Goal: Check status: Check status

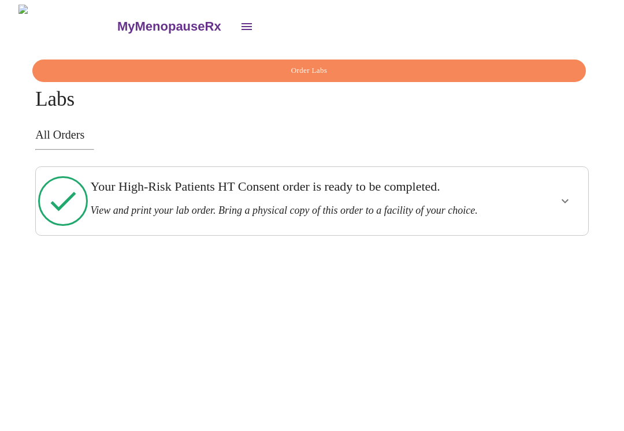
click at [577, 208] on button "show more" at bounding box center [565, 201] width 28 height 28
click at [555, 246] on span "View Order" at bounding box center [537, 243] width 52 height 14
